Goal: Communication & Community: Ask a question

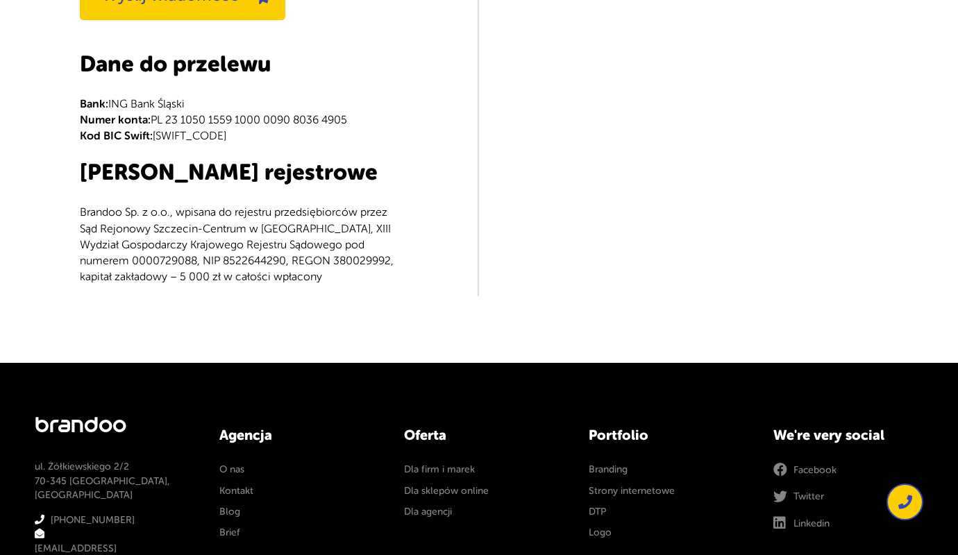
scroll to position [732, 0]
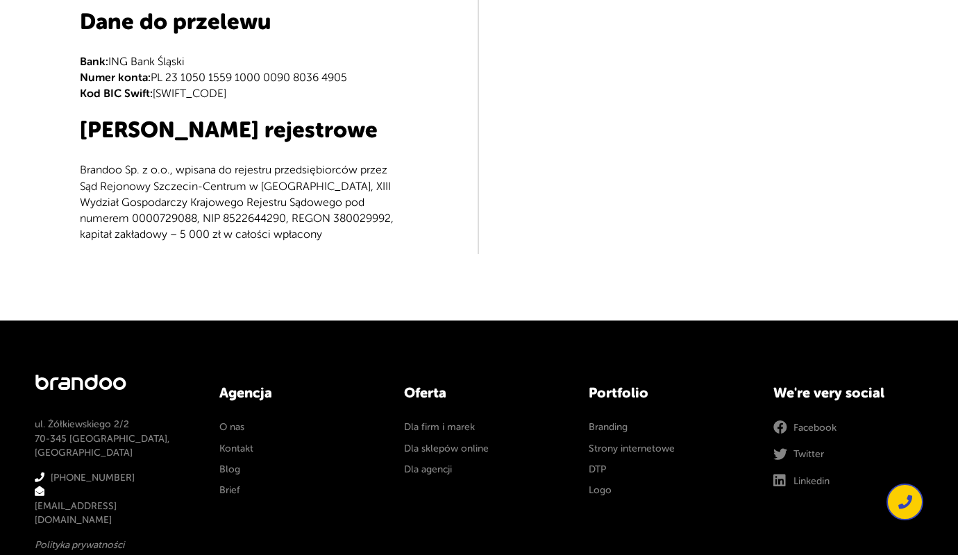
type input "e"
type textarea "e"
type input "e"
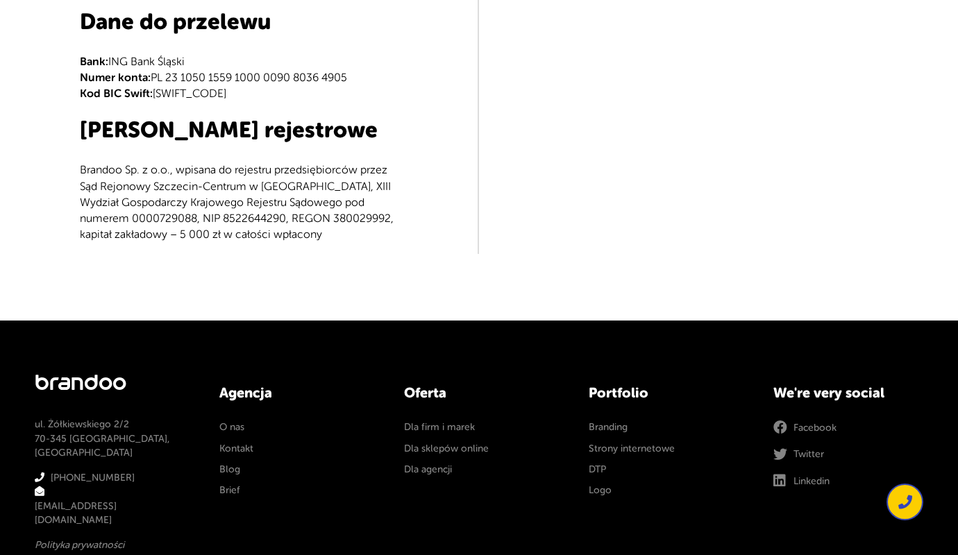
type input "[PERSON_NAME]"
type input "[PERSON_NAME][EMAIL_ADDRESS][DOMAIN_NAME]"
type input "504829130"
type textarea "Dzien dobry, pisze ponownie, aby zapytac, czy moge pomóc Panstwa firmie w prowa…"
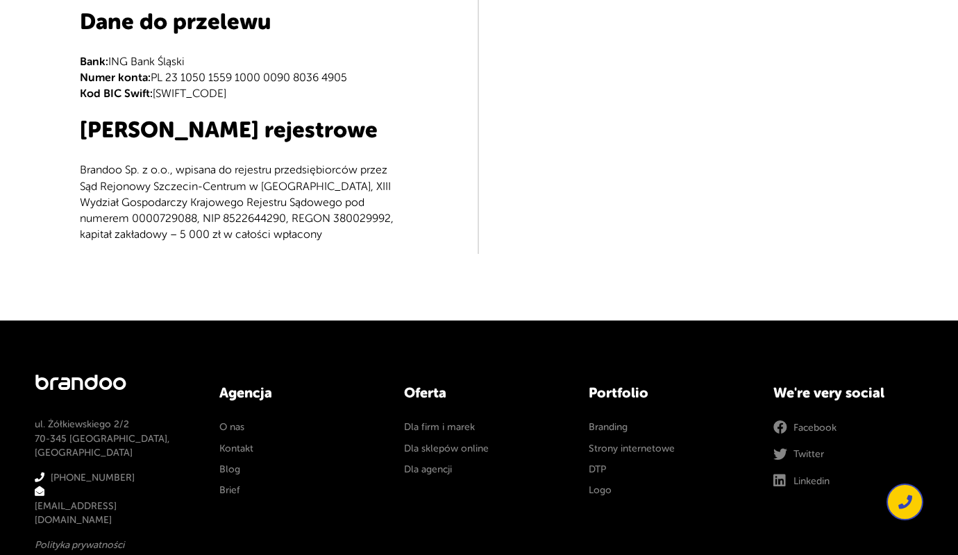
scroll to position [408, 0]
